Goal: Information Seeking & Learning: Learn about a topic

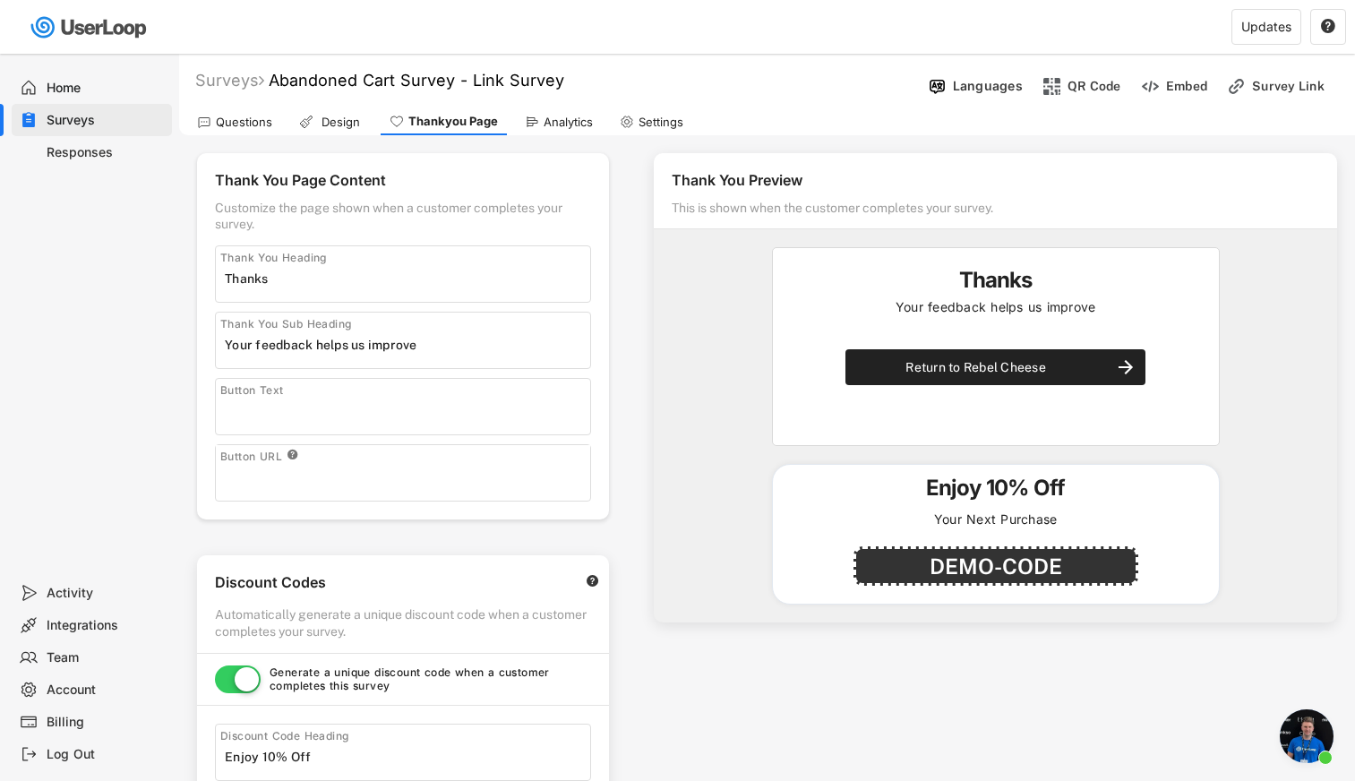
select select ""immediately""
click at [239, 83] on div "Surveys" at bounding box center [229, 80] width 69 height 21
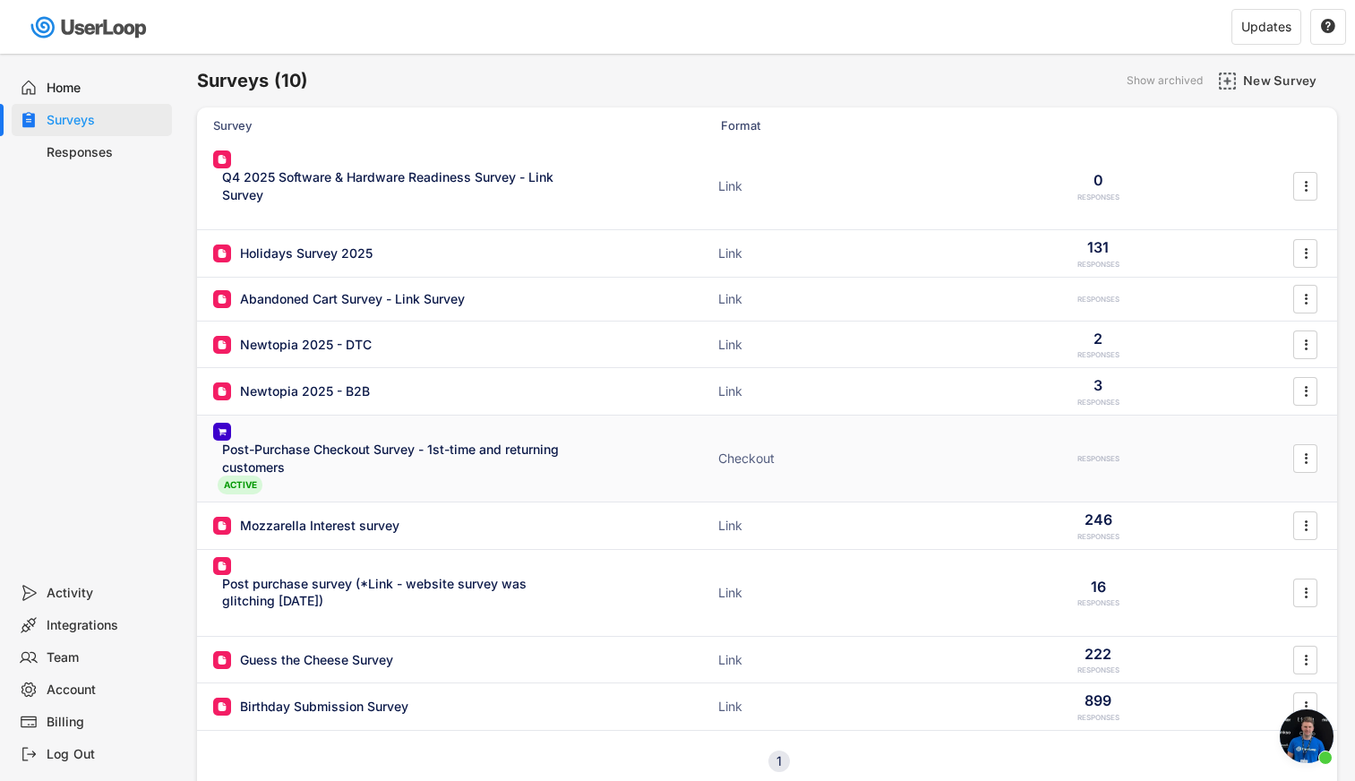
click at [355, 450] on div "Post-Purchase Checkout Survey - 1st-time and returning customers" at bounding box center [396, 458] width 349 height 35
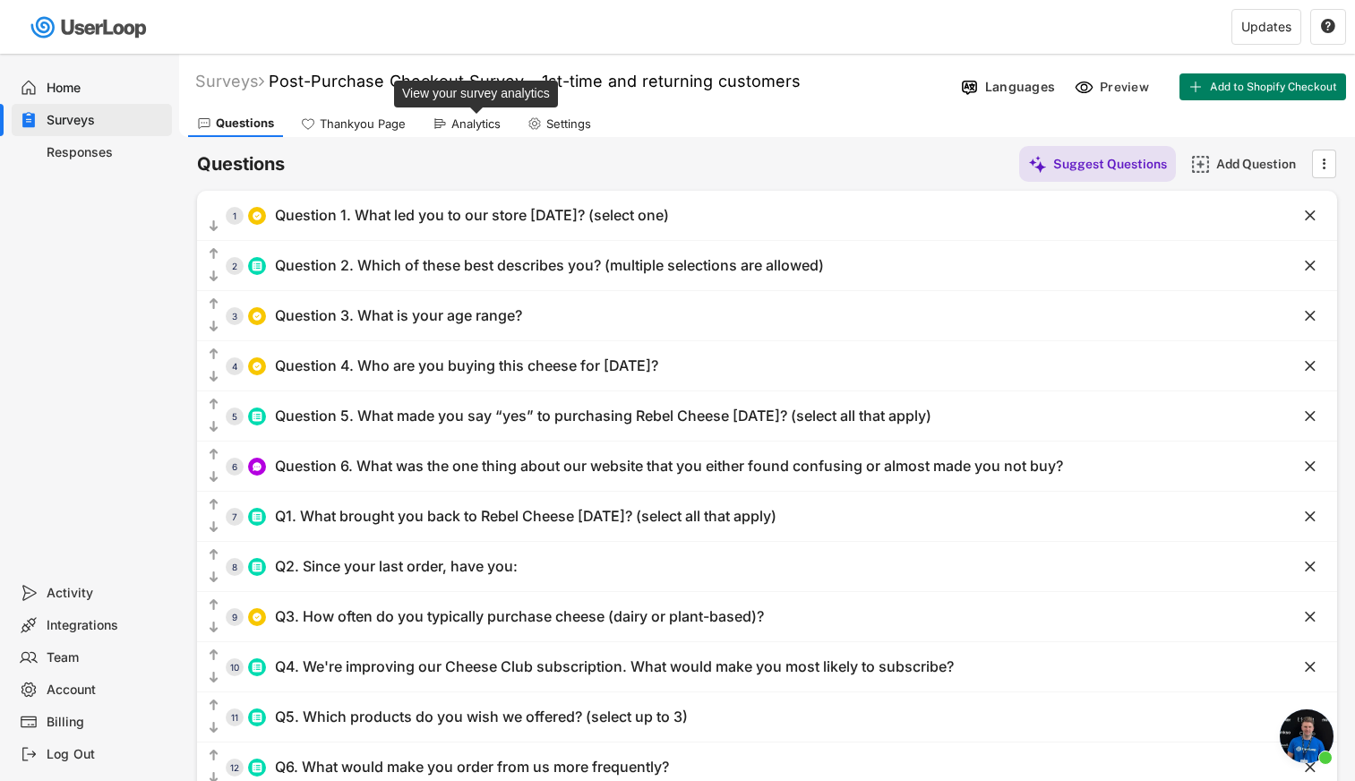
click at [482, 122] on div "Analytics" at bounding box center [475, 123] width 49 height 15
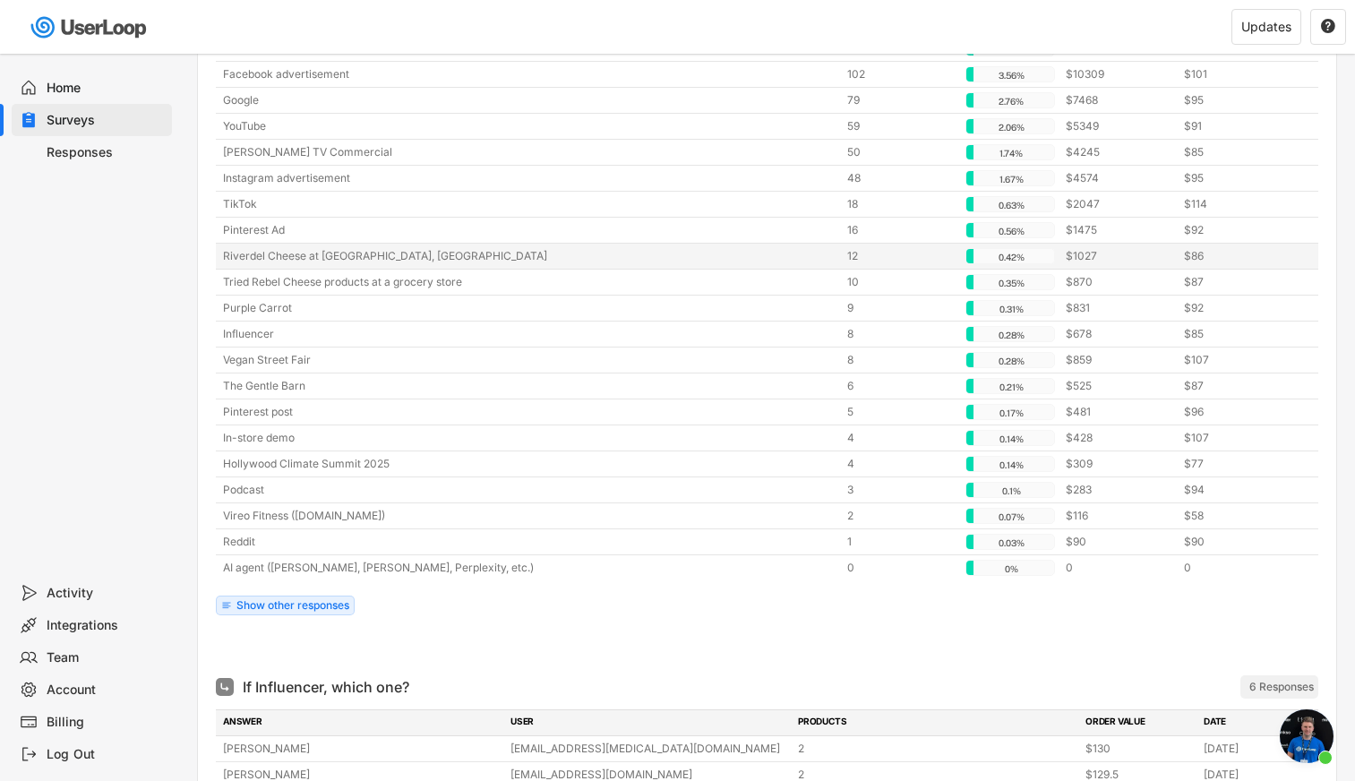
scroll to position [486, 0]
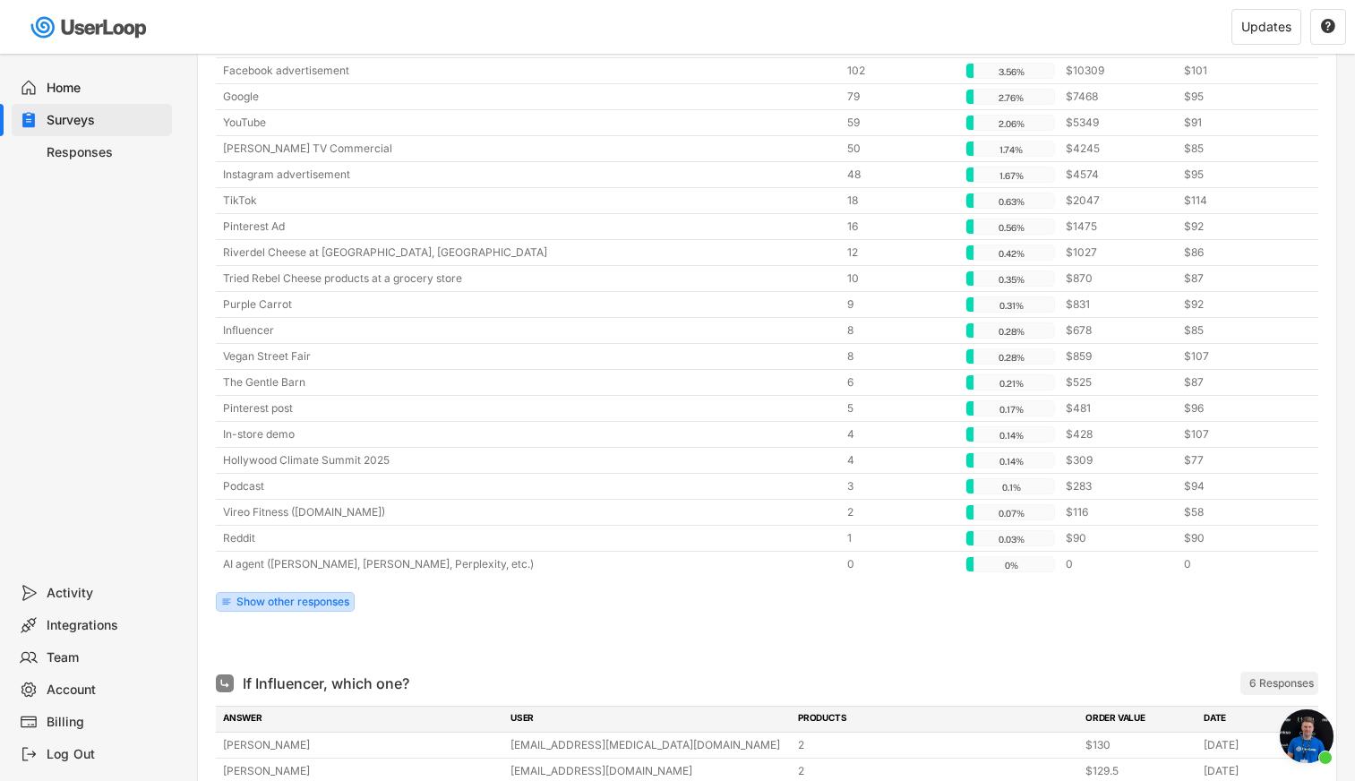
click at [283, 599] on div "Show other responses" at bounding box center [292, 601] width 113 height 11
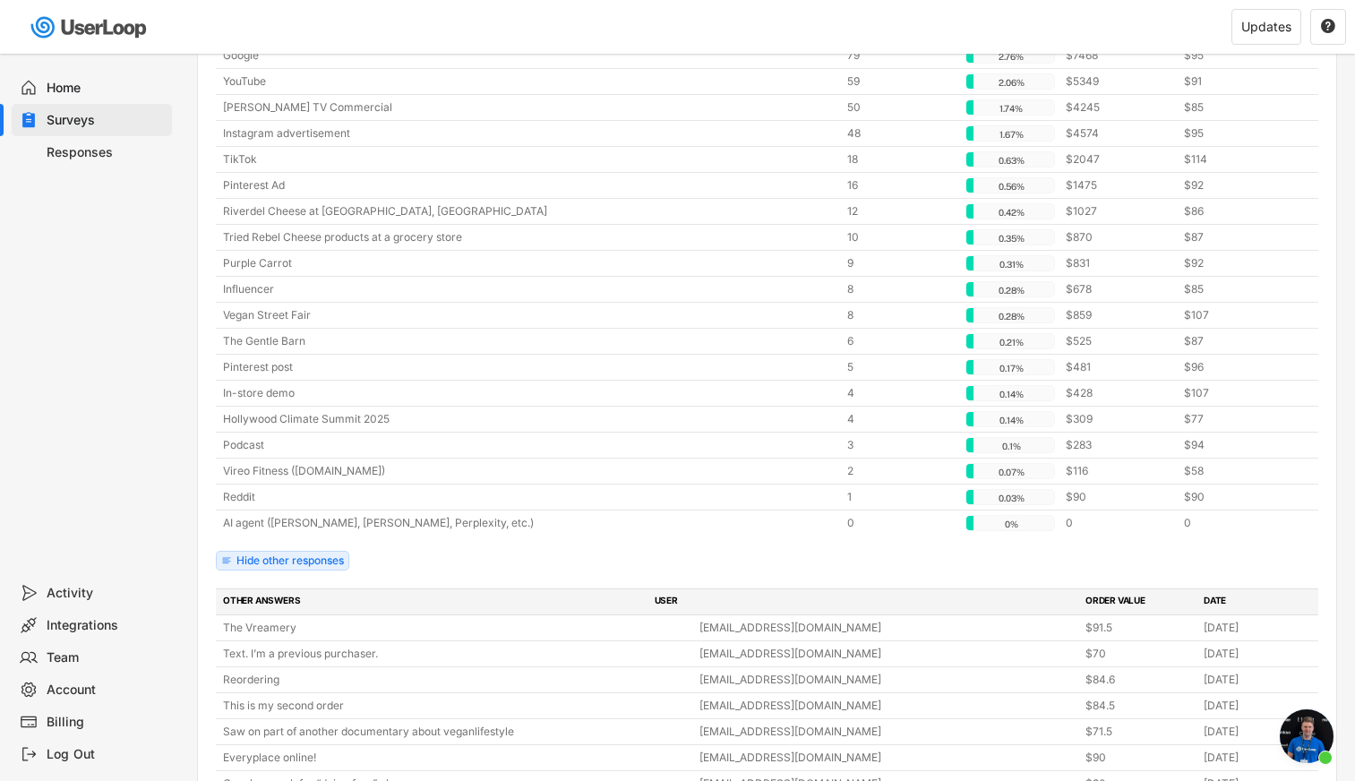
scroll to position [528, 0]
click at [253, 526] on div "AI agent ([PERSON_NAME], [PERSON_NAME], Perplexity, etc.)" at bounding box center [529, 522] width 613 height 16
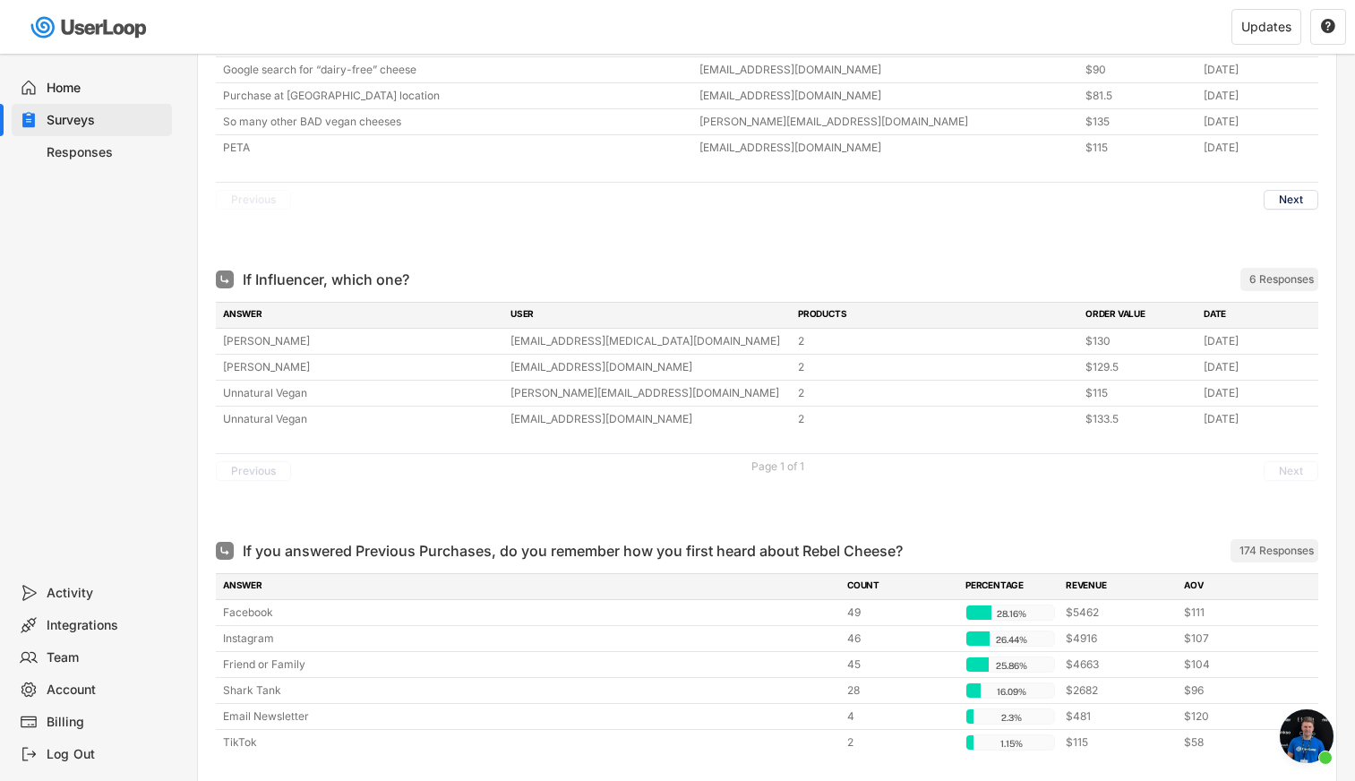
scroll to position [1244, 0]
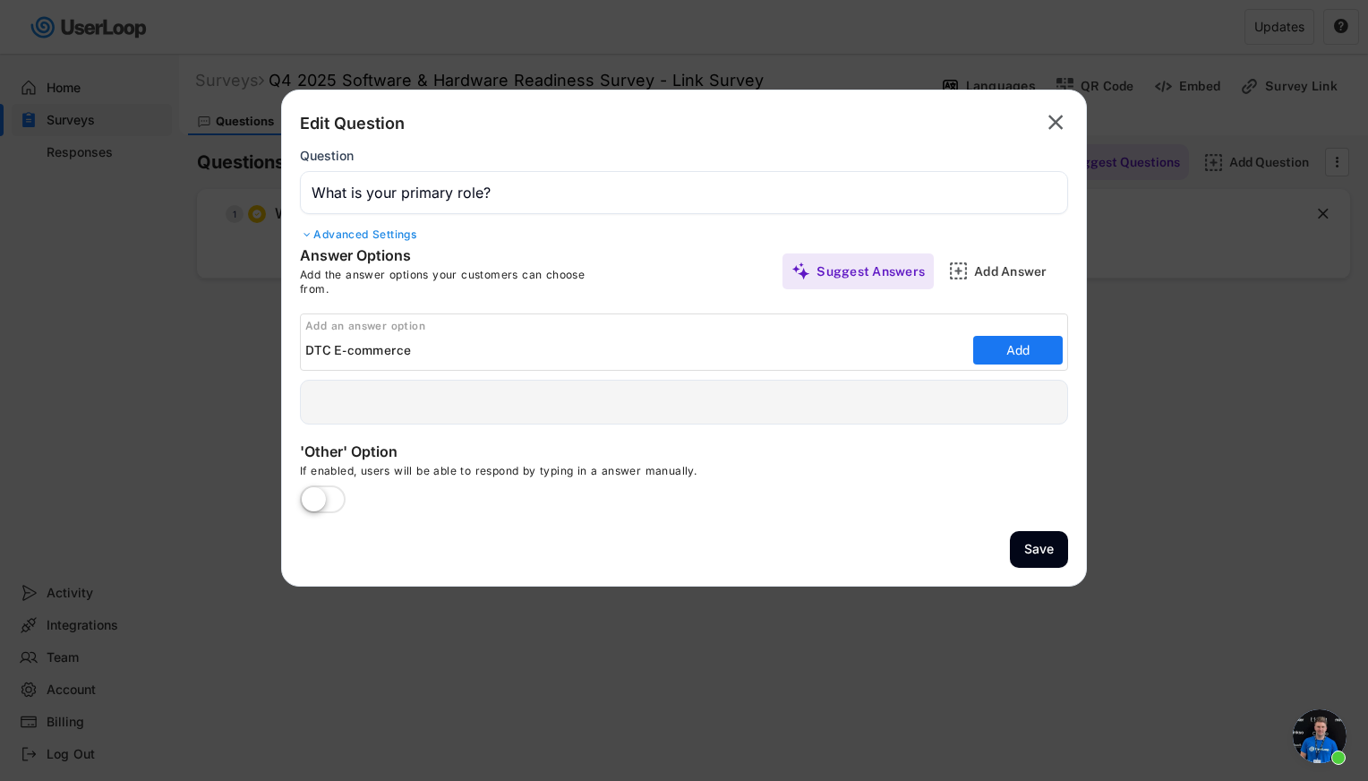
scroll to position [9631, 0]
